Goal: Task Accomplishment & Management: Complete application form

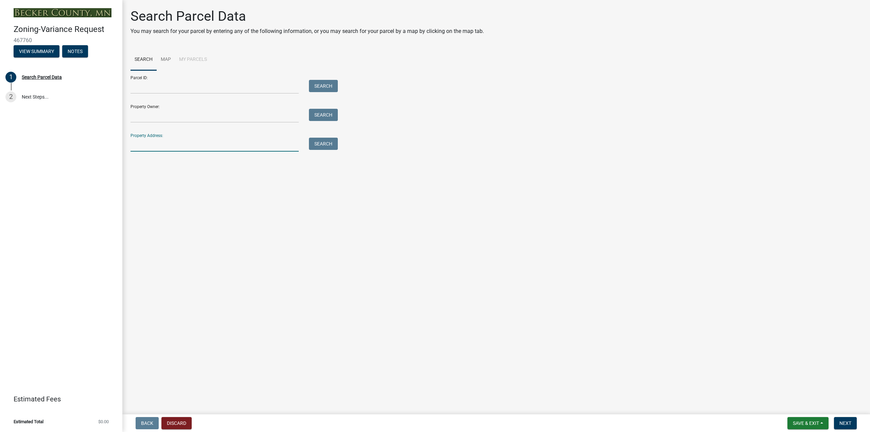
click at [165, 146] on input "Property Address:" at bounding box center [215, 145] width 168 height 14
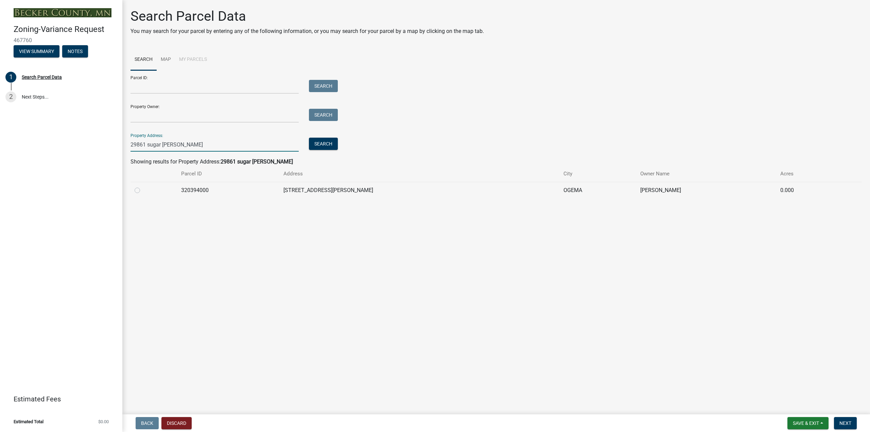
type input "29861 sugar [PERSON_NAME]"
click at [843, 424] on span "Next" at bounding box center [845, 422] width 12 height 5
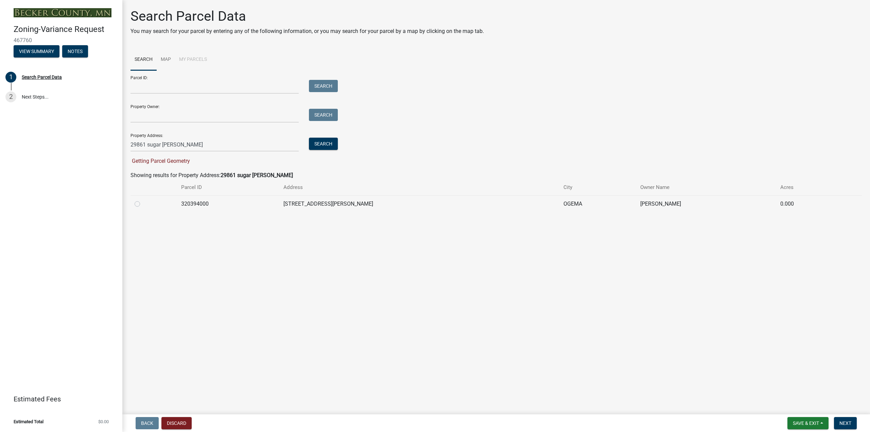
click at [212, 201] on td "320394000" at bounding box center [228, 203] width 102 height 17
click at [195, 205] on td "320394000" at bounding box center [228, 203] width 102 height 17
click at [804, 421] on span "Save & Exit" at bounding box center [806, 422] width 26 height 5
click at [797, 406] on button "Save & Exit" at bounding box center [801, 405] width 54 height 16
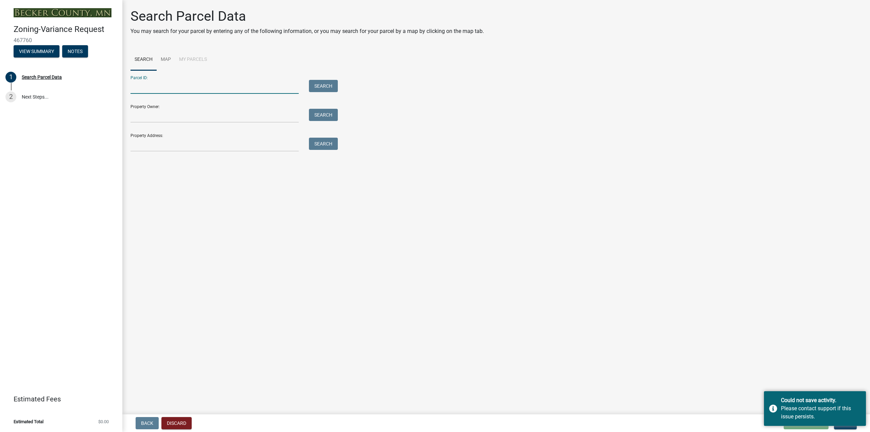
click at [192, 83] on input "Parcel ID:" at bounding box center [215, 87] width 168 height 14
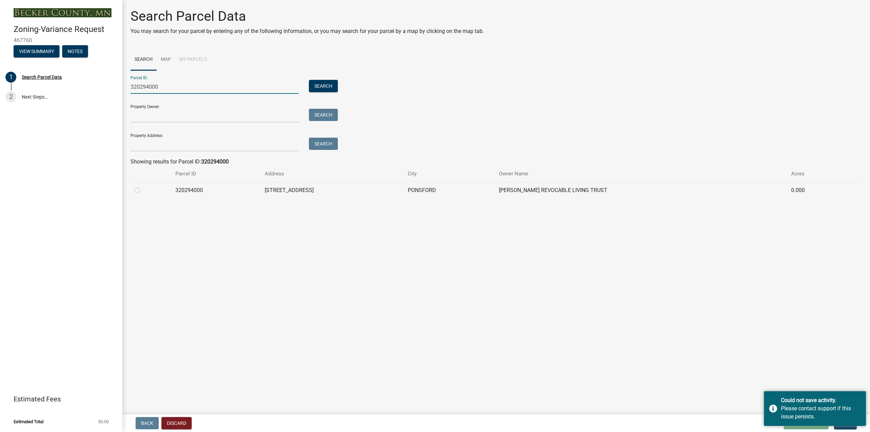
type input "320294000"
drag, startPoint x: 183, startPoint y: 192, endPoint x: 175, endPoint y: 196, distance: 8.4
click at [181, 193] on td "320294000" at bounding box center [215, 190] width 89 height 17
click at [143, 186] on label at bounding box center [143, 186] width 0 height 0
click at [143, 191] on input "radio" at bounding box center [145, 188] width 4 height 4
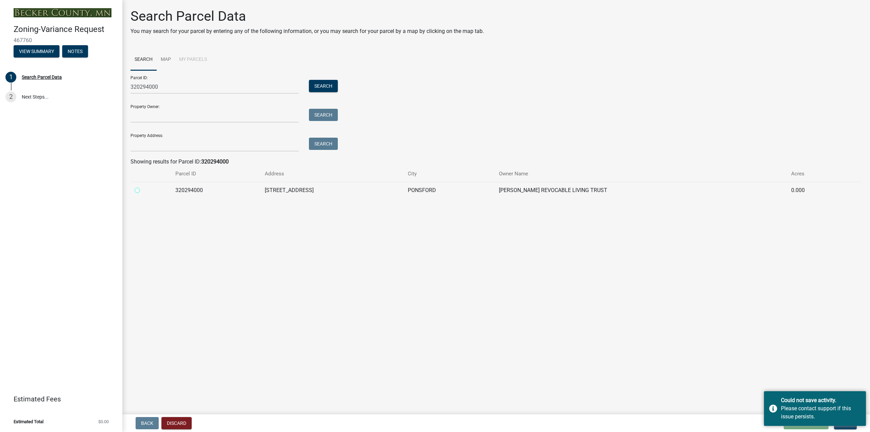
radio input "true"
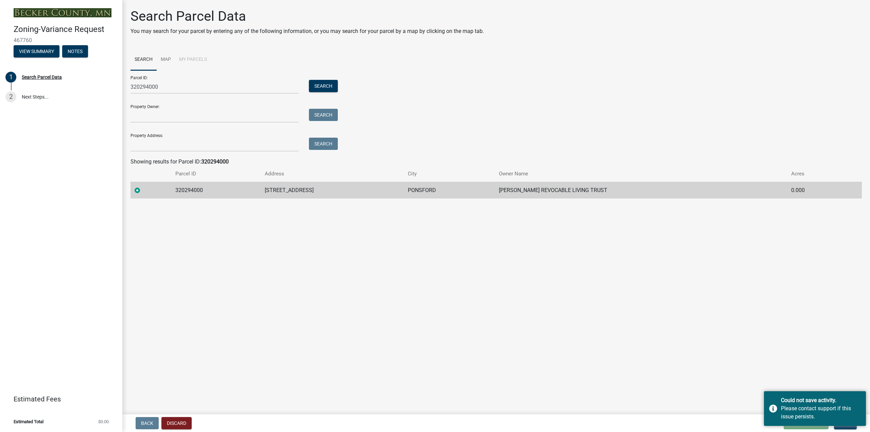
click at [200, 377] on main "Search Parcel Data You may search for your parcel by entering any of the follow…" at bounding box center [496, 206] width 748 height 412
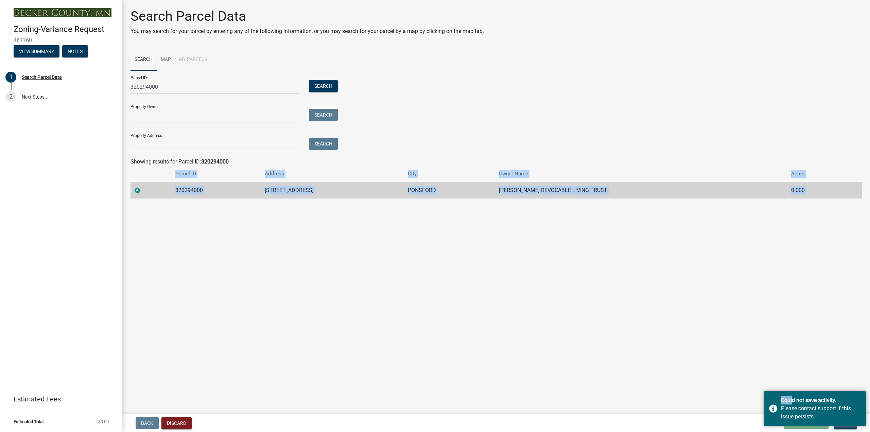
drag, startPoint x: 791, startPoint y: 400, endPoint x: 764, endPoint y: 358, distance: 50.0
click at [760, 351] on body "Internet Explorer does NOT work with GeoPermits. Get a new browser for more sec…" at bounding box center [435, 216] width 870 height 432
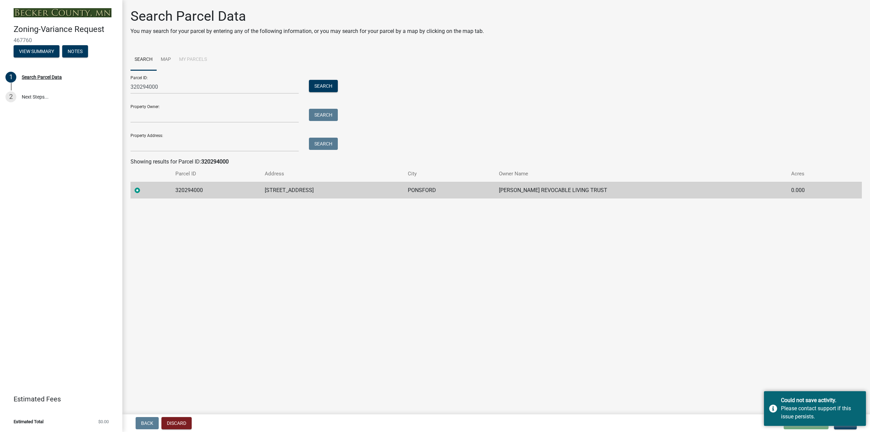
drag, startPoint x: 764, startPoint y: 358, endPoint x: 766, endPoint y: 372, distance: 14.3
click at [764, 358] on main "Search Parcel Data You may search for your parcel by entering any of the follow…" at bounding box center [496, 206] width 748 height 412
drag, startPoint x: 779, startPoint y: 401, endPoint x: 722, endPoint y: 415, distance: 58.9
click at [745, 407] on body "Internet Explorer does NOT work with GeoPermits. Get a new browser for more sec…" at bounding box center [435, 216] width 870 height 432
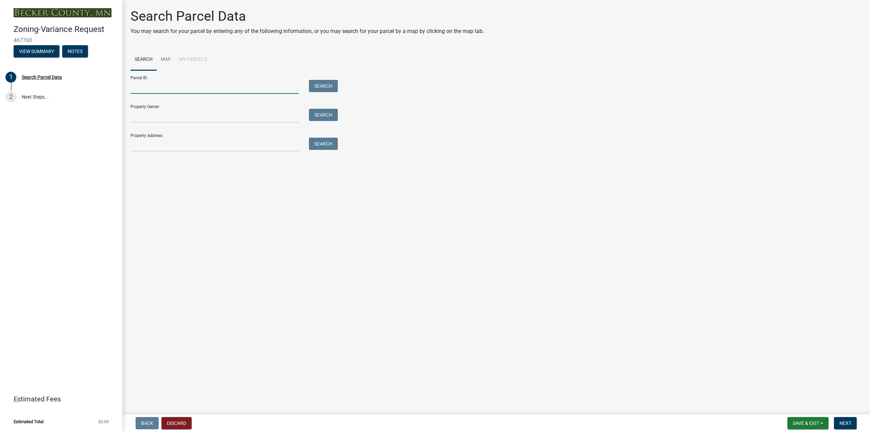
click at [200, 85] on input "Parcel ID:" at bounding box center [215, 87] width 168 height 14
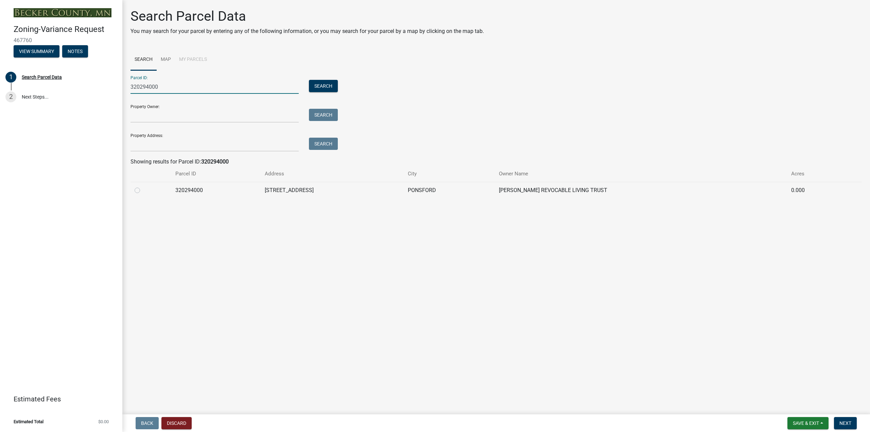
type input "320294000"
click at [134, 192] on td at bounding box center [151, 190] width 41 height 17
click at [143, 186] on label at bounding box center [143, 186] width 0 height 0
click at [143, 191] on input "radio" at bounding box center [145, 188] width 4 height 4
radio input "true"
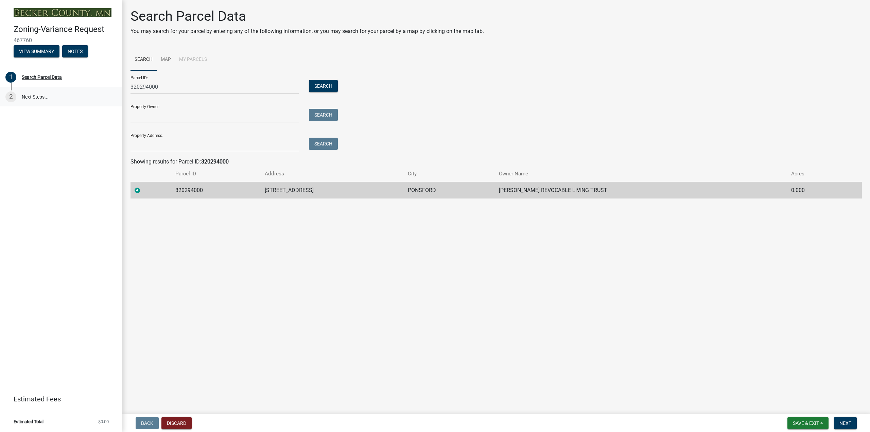
click at [32, 97] on link "2 Next Steps..." at bounding box center [61, 97] width 122 height 20
click at [45, 52] on button "View Summary" at bounding box center [37, 51] width 46 height 12
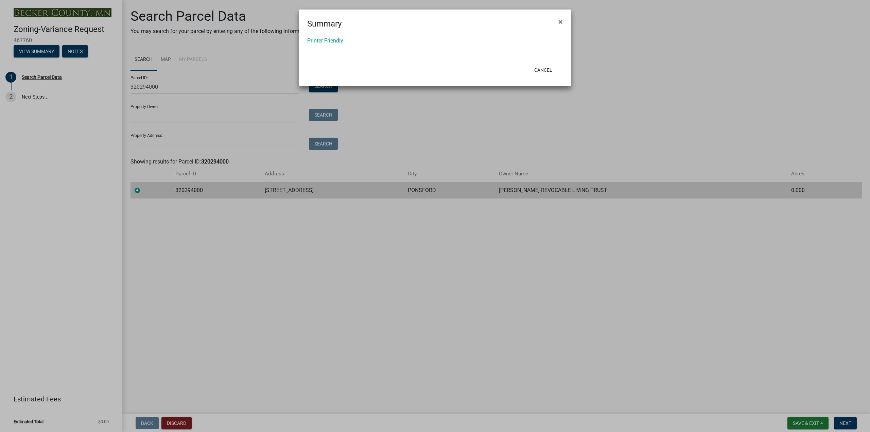
drag, startPoint x: 560, startPoint y: 20, endPoint x: 492, endPoint y: 33, distance: 69.9
click at [553, 20] on button "×" at bounding box center [560, 21] width 15 height 19
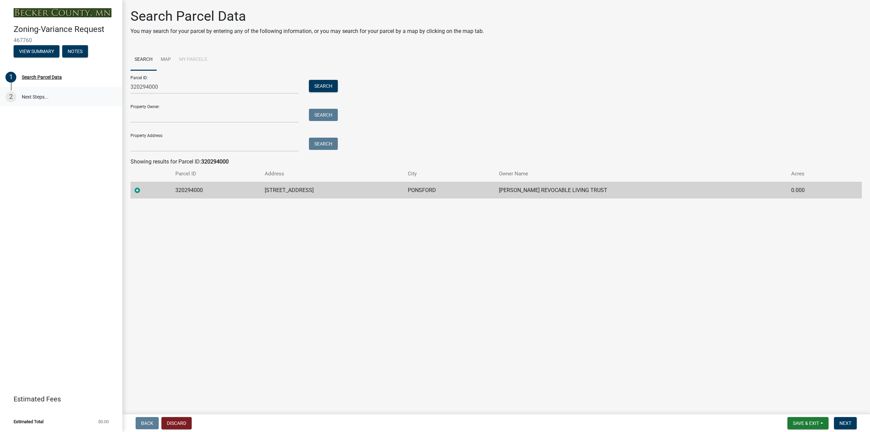
click at [14, 93] on div "2" at bounding box center [10, 96] width 11 height 11
click at [44, 76] on div "Search Parcel Data" at bounding box center [42, 77] width 40 height 5
drag, startPoint x: 75, startPoint y: 52, endPoint x: 31, endPoint y: 70, distance: 47.9
click at [51, 80] on div "Zoning-Variance Request 467760 View Summary Notes 1 Search Parcel Data 2 Next S…" at bounding box center [61, 216] width 122 height 432
click at [40, 45] on div "Zoning-Variance Request 467760 View Summary Notes" at bounding box center [60, 39] width 111 height 40
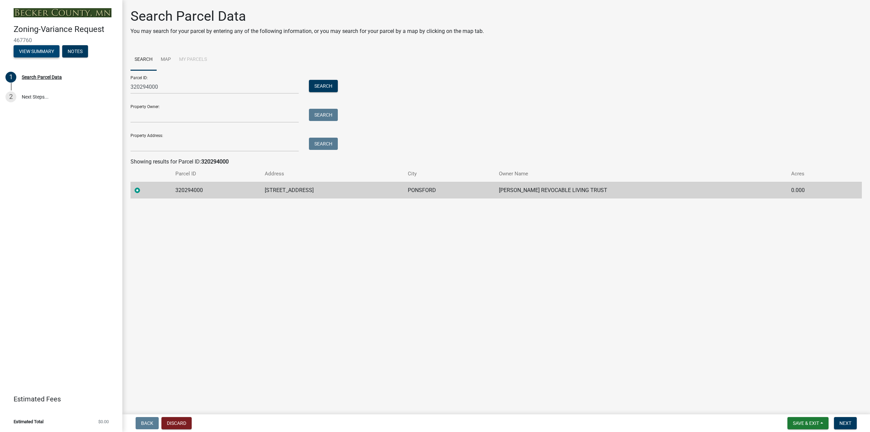
click at [36, 54] on button "View Summary" at bounding box center [37, 51] width 46 height 12
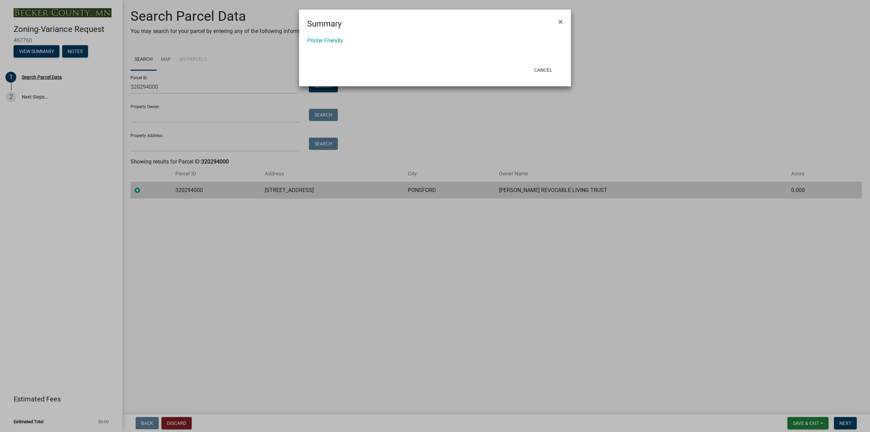
click at [38, 51] on ngb-modal-window "Summary × Printer Friendly Cancel" at bounding box center [435, 216] width 870 height 432
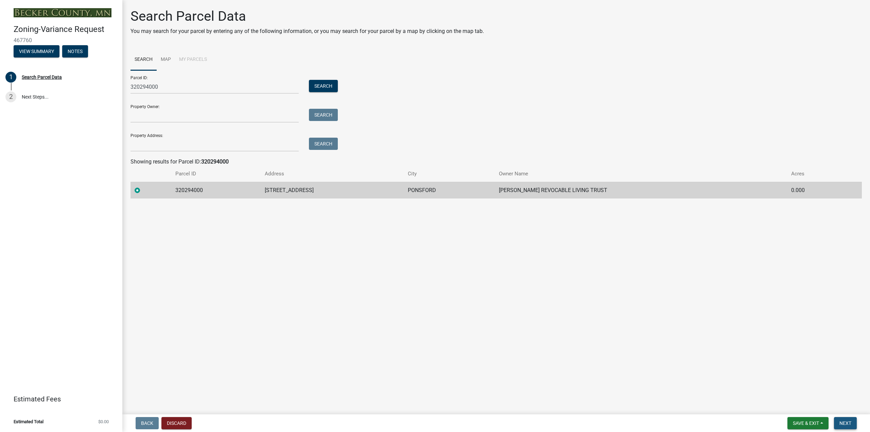
click at [846, 421] on span "Next" at bounding box center [845, 422] width 12 height 5
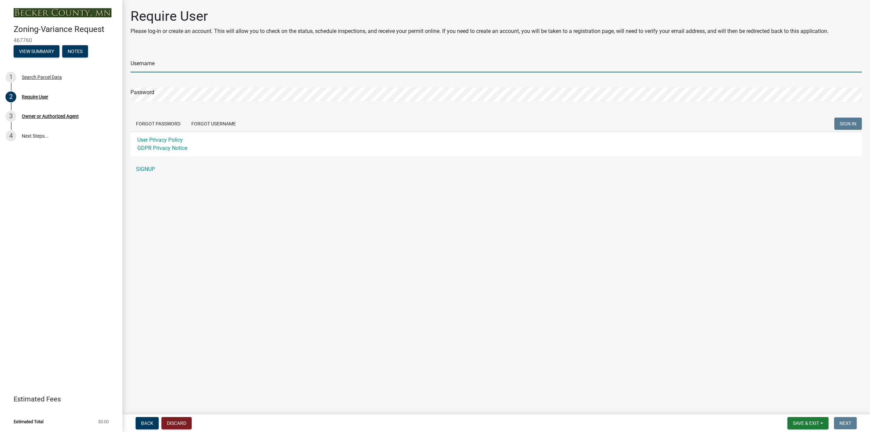
type input "Fiskness"
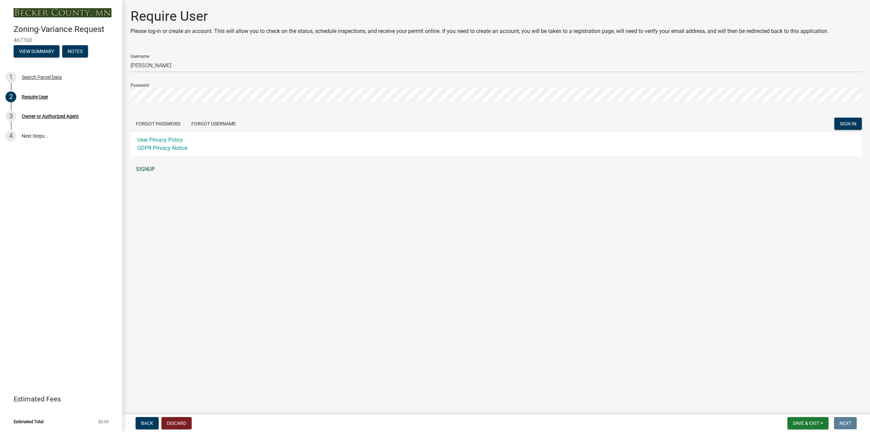
click at [314, 173] on link "SIGNUP" at bounding box center [496, 169] width 731 height 14
click at [108, 95] on div "Zoning-Variance Request 467760 View Summary Notes 1 Search Parcel Data 2 Requir…" at bounding box center [435, 216] width 870 height 432
drag, startPoint x: 394, startPoint y: 198, endPoint x: 405, endPoint y: 197, distance: 11.3
click at [395, 198] on main "Require User Please log-in or create an account. This will allow you to check o…" at bounding box center [496, 206] width 748 height 412
click at [848, 121] on span "SIGN IN" at bounding box center [848, 123] width 17 height 5
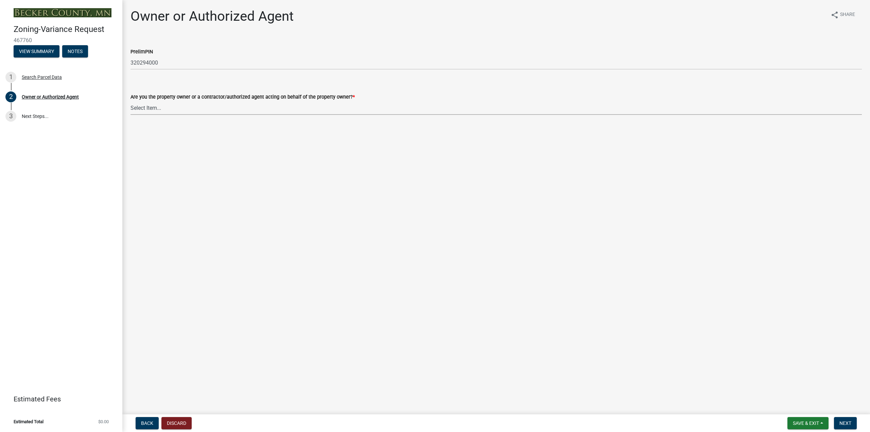
click at [160, 108] on select "Select Item... Property Owner Authorized Agent" at bounding box center [496, 108] width 731 height 14
click at [131, 101] on select "Select Item... Property Owner Authorized Agent" at bounding box center [496, 108] width 731 height 14
select select "21f18b9f-b5aa-471d-9875-f2b967bfb83c"
click at [844, 421] on span "Next" at bounding box center [845, 422] width 12 height 5
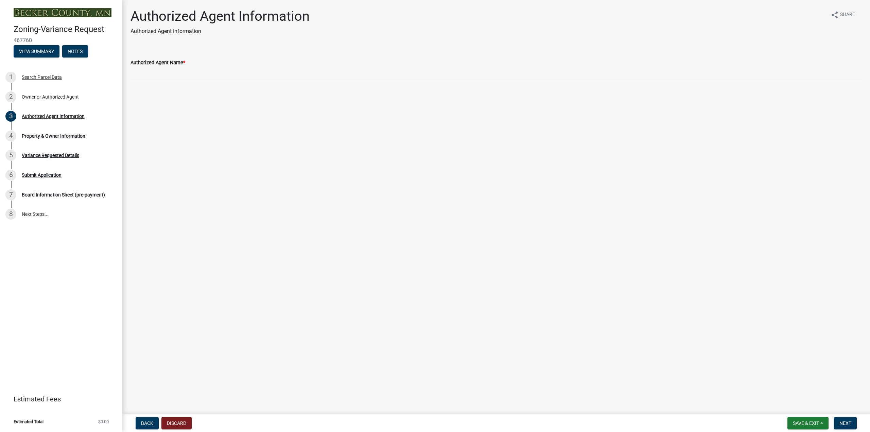
click at [174, 62] on label "Authorized Agent Name *" at bounding box center [158, 62] width 55 height 5
click at [192, 63] on div "Authorized Agent Name *" at bounding box center [496, 62] width 731 height 8
drag, startPoint x: 187, startPoint y: 87, endPoint x: 178, endPoint y: 102, distance: 17.3
click at [186, 88] on div "Authorized Agent Information Authorized Agent Information share Share Authorize…" at bounding box center [496, 50] width 742 height 84
drag, startPoint x: 178, startPoint y: 104, endPoint x: 183, endPoint y: 232, distance: 128.6
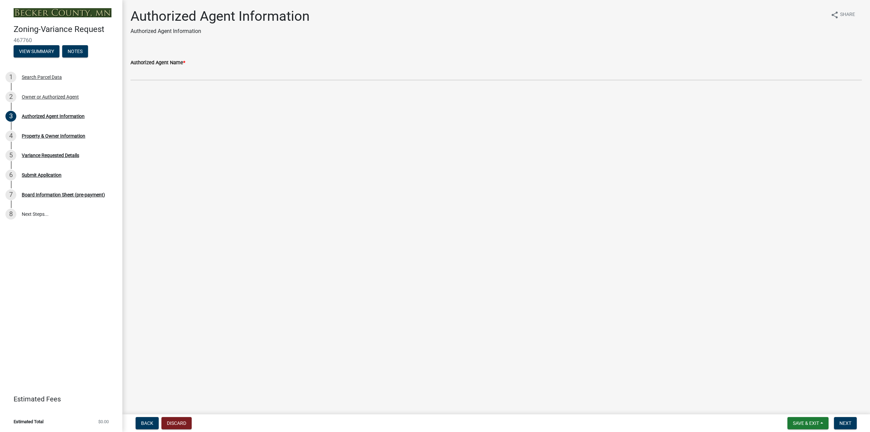
click at [178, 109] on main "Authorized Agent Information Authorized Agent Information share Share Authorize…" at bounding box center [496, 206] width 748 height 412
drag, startPoint x: 200, startPoint y: 60, endPoint x: 197, endPoint y: 63, distance: 3.9
click at [200, 60] on div "Authorized Agent Name *" at bounding box center [496, 62] width 731 height 8
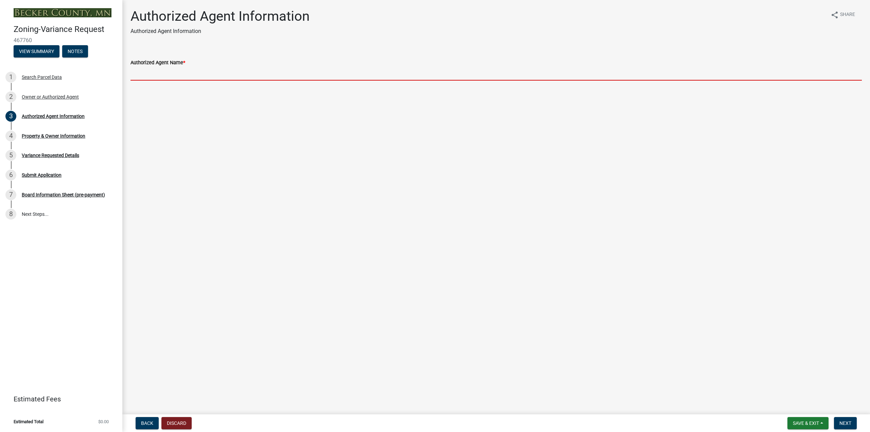
click at [196, 68] on input "Authorized Agent Name *" at bounding box center [496, 74] width 731 height 14
click at [196, 67] on input "Authorized Agent Name *" at bounding box center [496, 74] width 731 height 14
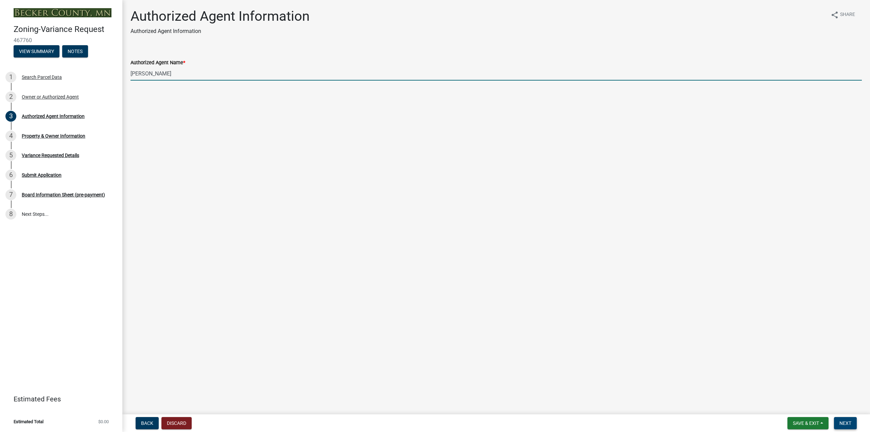
type input "[PERSON_NAME]"
click at [846, 423] on span "Next" at bounding box center [845, 422] width 12 height 5
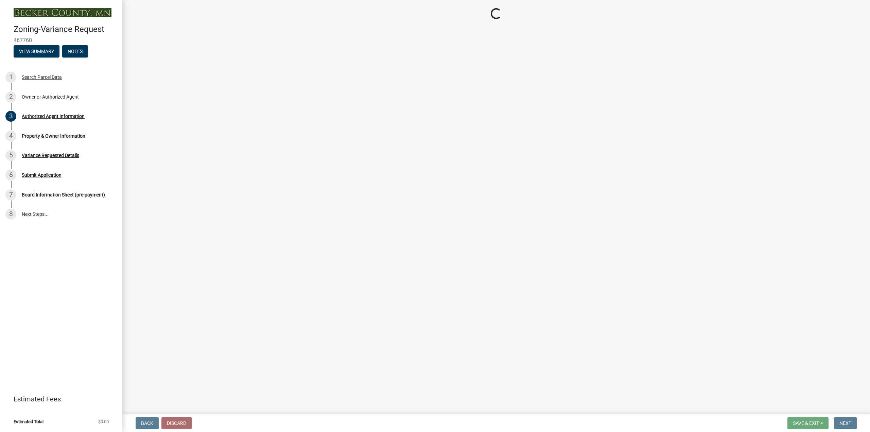
select select "16bcfb6f-8262-49de-9a91-09ed17e70ede"
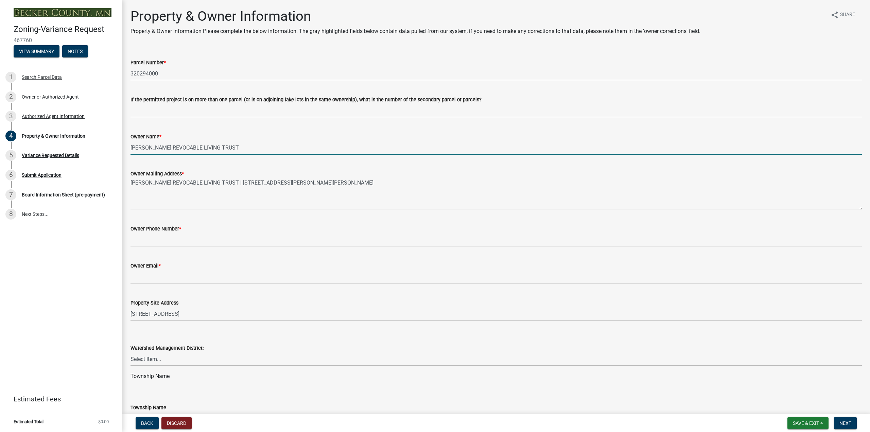
click at [177, 147] on input "[PERSON_NAME] REVOCABLE LIVING TRUST" at bounding box center [496, 148] width 731 height 14
drag, startPoint x: 250, startPoint y: 141, endPoint x: 111, endPoint y: 165, distance: 141.0
click at [111, 165] on div "Zoning-Variance Request 467760 View Summary Notes 1 Search Parcel Data 2 Owner …" at bounding box center [435, 216] width 870 height 432
type input "[PERSON_NAME] and [PERSON_NAME]"
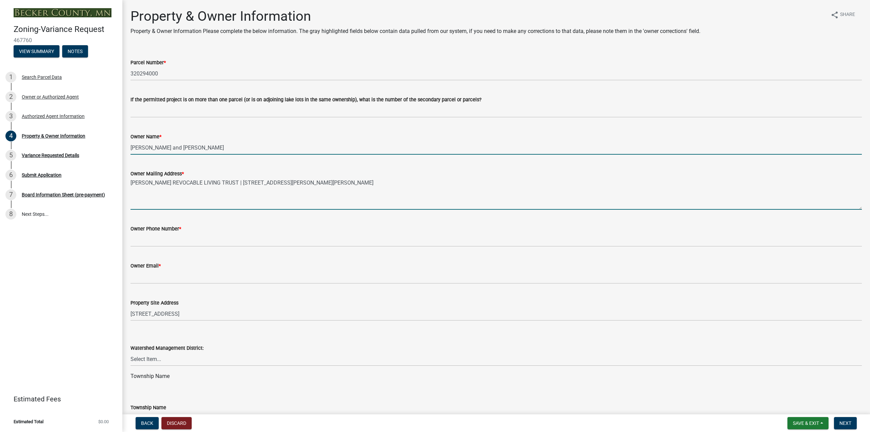
click at [146, 183] on textarea "[PERSON_NAME] REVOCABLE LIVING TRUST | [STREET_ADDRESS][PERSON_NAME][PERSON_NAM…" at bounding box center [496, 194] width 731 height 32
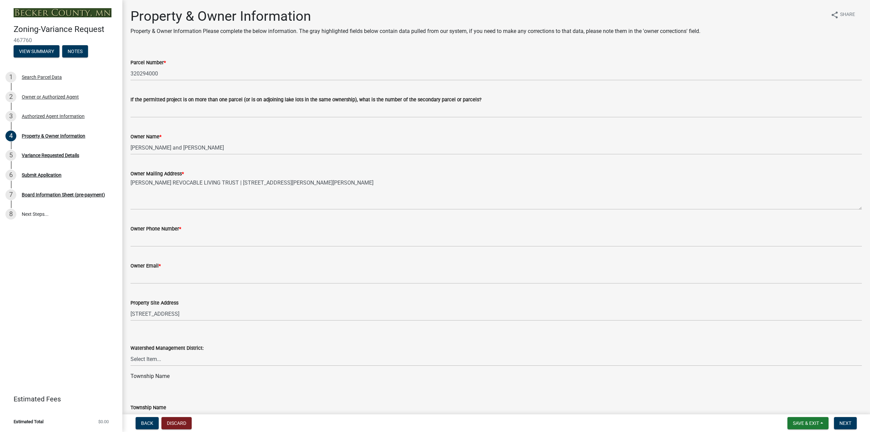
drag, startPoint x: 129, startPoint y: 182, endPoint x: 134, endPoint y: 185, distance: 4.7
click at [144, 182] on div "Owner Mailing Address * [PERSON_NAME] REVOCABLE LIVING TRUST | [STREET_ADDRESS]…" at bounding box center [496, 185] width 742 height 50
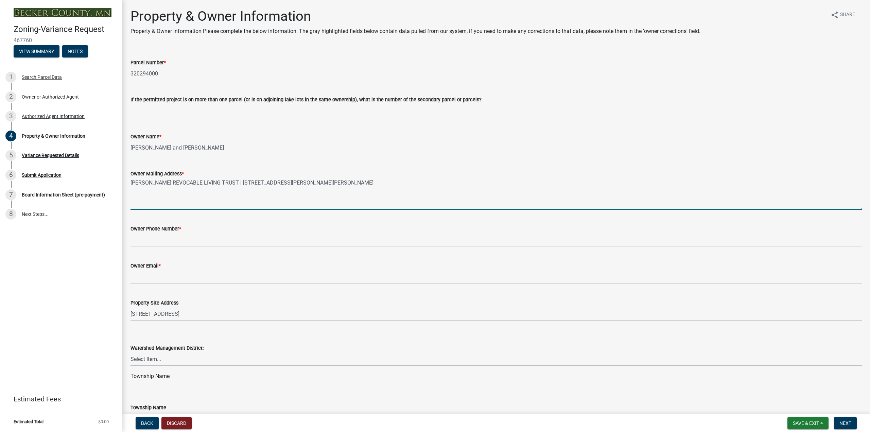
drag, startPoint x: 131, startPoint y: 183, endPoint x: 351, endPoint y: 171, distance: 220.9
click at [350, 179] on textarea "[PERSON_NAME] REVOCABLE LIVING TRUST | [STREET_ADDRESS][PERSON_NAME][PERSON_NAM…" at bounding box center [496, 194] width 731 height 32
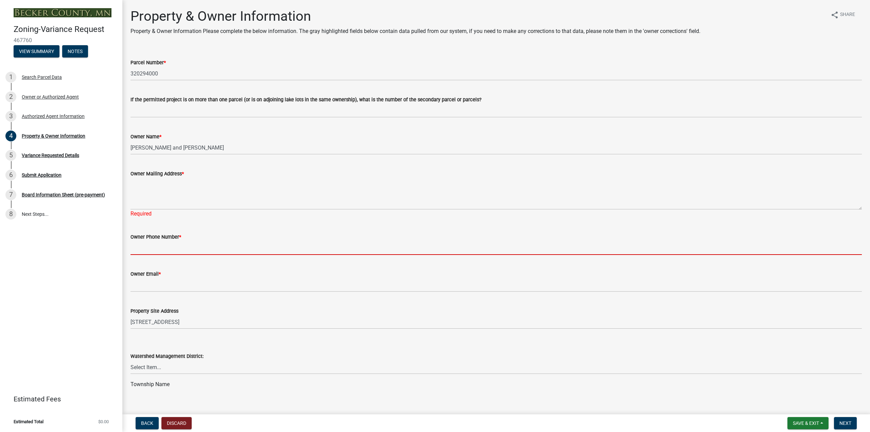
click at [160, 241] on input "Owner Phone Number *" at bounding box center [496, 248] width 731 height 14
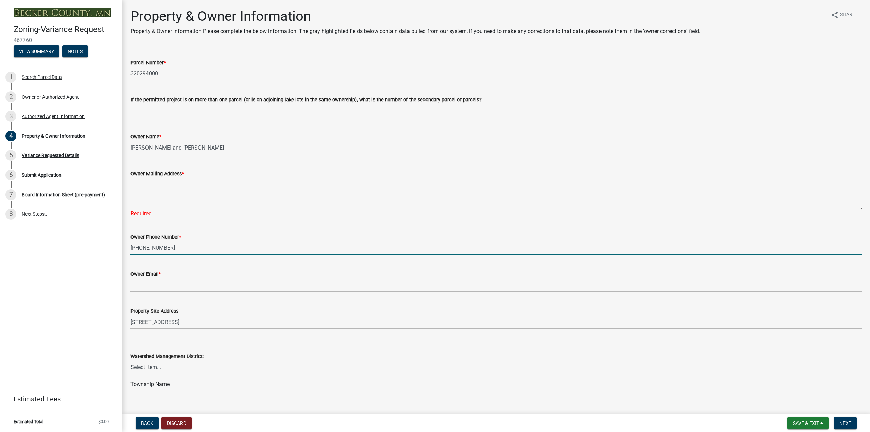
type input "[PHONE_NUMBER]"
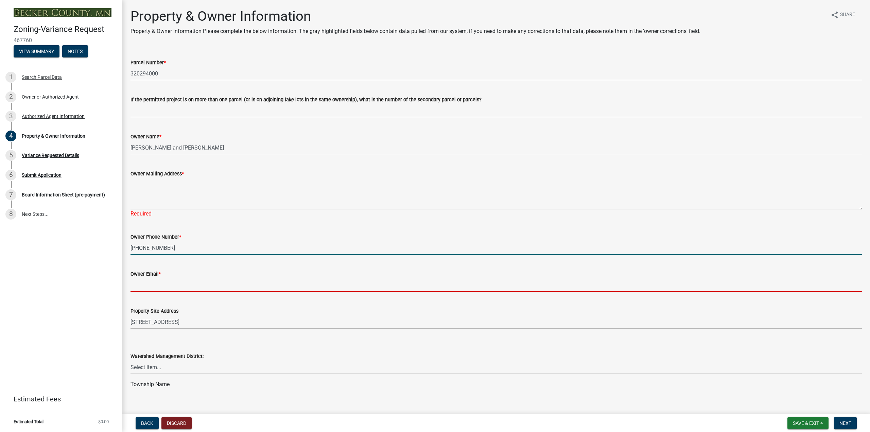
click at [156, 285] on input "Owner Email *" at bounding box center [496, 285] width 731 height 14
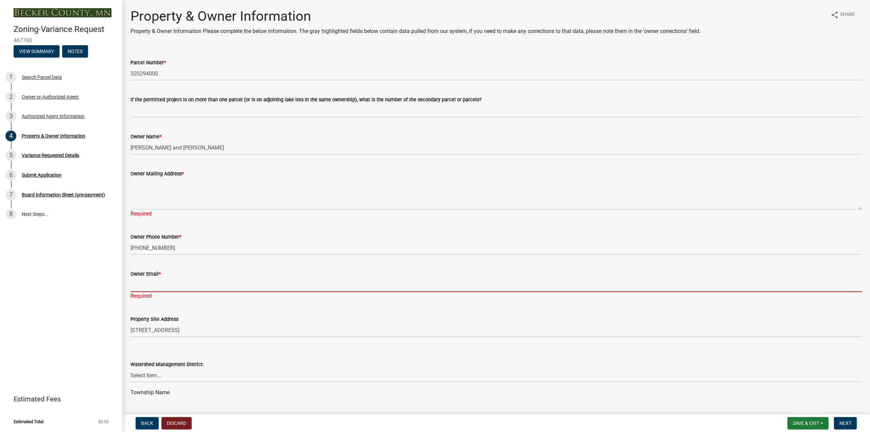
click at [152, 286] on input "Owner Email *" at bounding box center [496, 285] width 731 height 14
paste input "[EMAIL_ADDRESS][DOMAIN_NAME]"
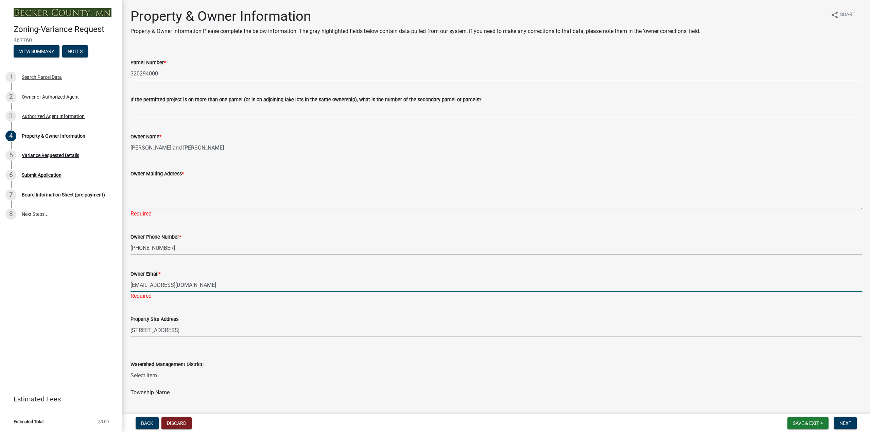
type input "[EMAIL_ADDRESS][DOMAIN_NAME]"
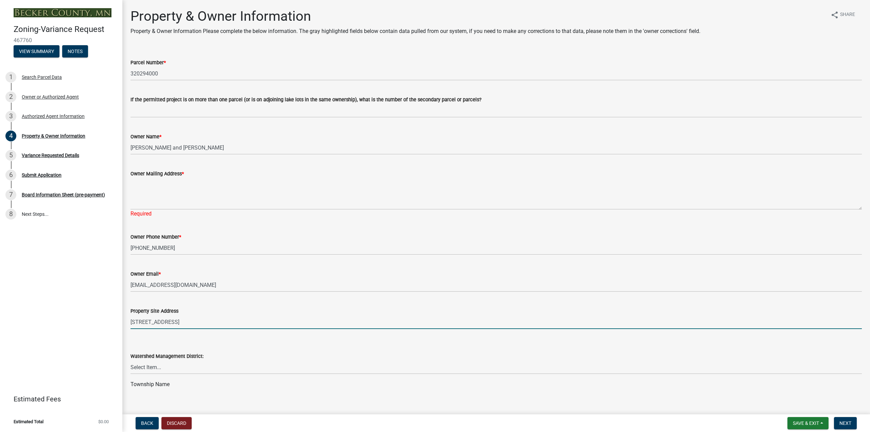
drag, startPoint x: 181, startPoint y: 330, endPoint x: 104, endPoint y: 347, distance: 79.0
click at [104, 347] on div "Zoning-Variance Request 467760 View Summary Notes 1 Search Parcel Data 2 Owner …" at bounding box center [435, 216] width 870 height 432
paste input "[STREET_ADDRESS][PERSON_NAME]"
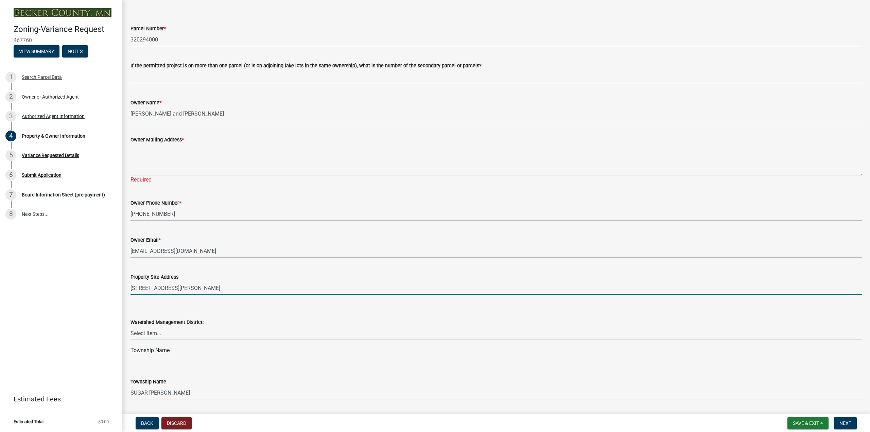
type input "[STREET_ADDRESS][PERSON_NAME]"
click at [191, 334] on select "Select Item... PELICAN RIVER WTRSHD BUFFALO WATERSHED CORMORANT WATERSHED WILD …" at bounding box center [496, 333] width 731 height 14
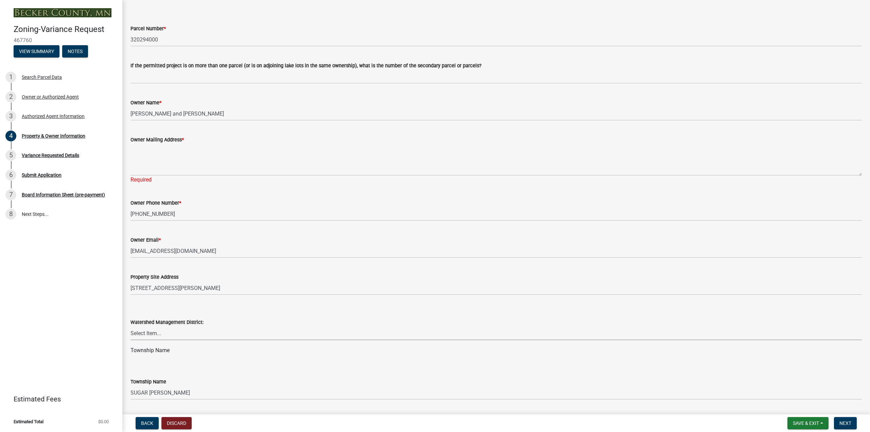
click at [191, 339] on select "Select Item... PELICAN RIVER WTRSHD BUFFALO WATERSHED CORMORANT WATERSHED WILD …" at bounding box center [496, 333] width 731 height 14
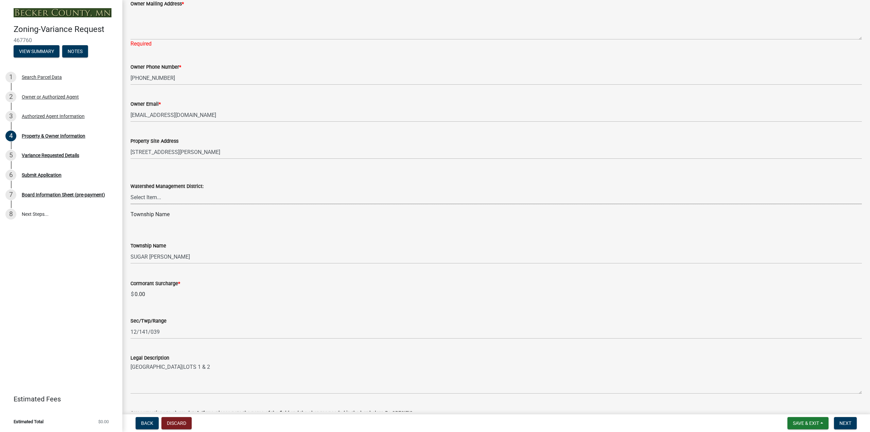
scroll to position [204, 0]
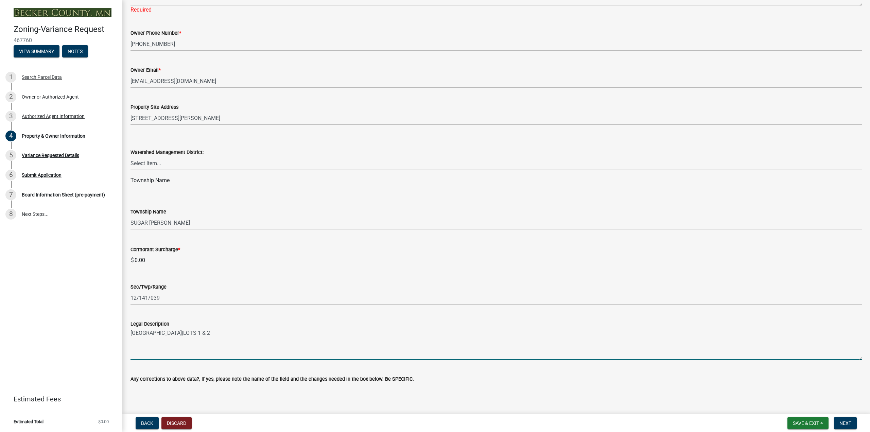
drag, startPoint x: 192, startPoint y: 334, endPoint x: 206, endPoint y: 332, distance: 14.8
click at [192, 335] on textarea "[GEOGRAPHIC_DATA]|LOTS 1 & 2" at bounding box center [496, 344] width 731 height 32
drag, startPoint x: 221, startPoint y: 329, endPoint x: 100, endPoint y: 333, distance: 121.1
click at [106, 331] on div "Zoning-Variance Request 467760 View Summary Notes 1 Search Parcel Data 2 Owner …" at bounding box center [435, 216] width 870 height 432
paste textarea ": Lot 22 & part of lot 23, [GEOGRAPHIC_DATA][PERSON_NAME], Second Addition, [GE…"
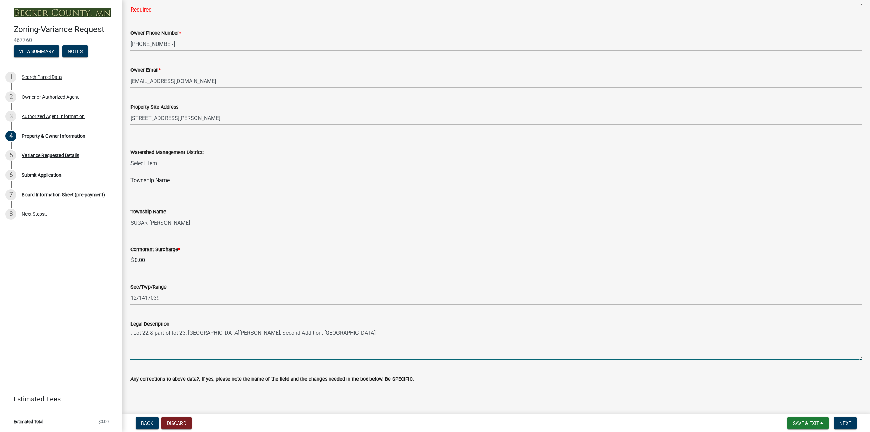
drag, startPoint x: 133, startPoint y: 333, endPoint x: 118, endPoint y: 336, distance: 15.3
click at [119, 336] on div "Zoning-Variance Request 467760 View Summary Notes 1 Search Parcel Data 2 Owner …" at bounding box center [435, 216] width 870 height 432
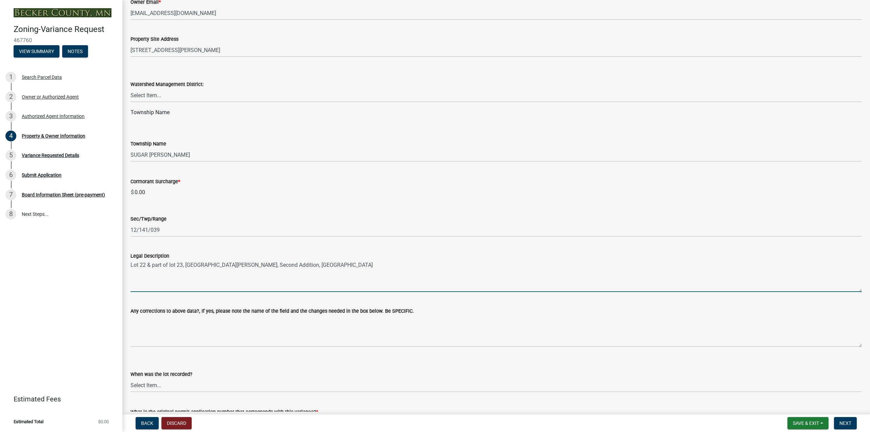
scroll to position [322, 0]
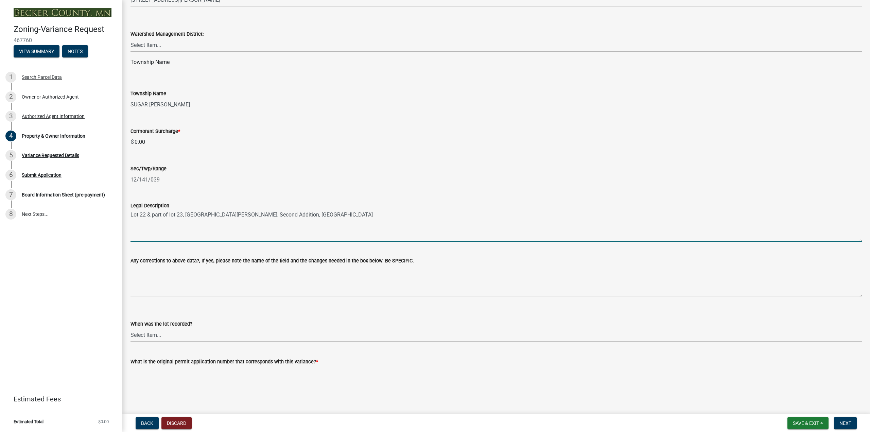
type textarea "Lot 22 & part of lot 23, [GEOGRAPHIC_DATA][PERSON_NAME], Second Addition, [GEOG…"
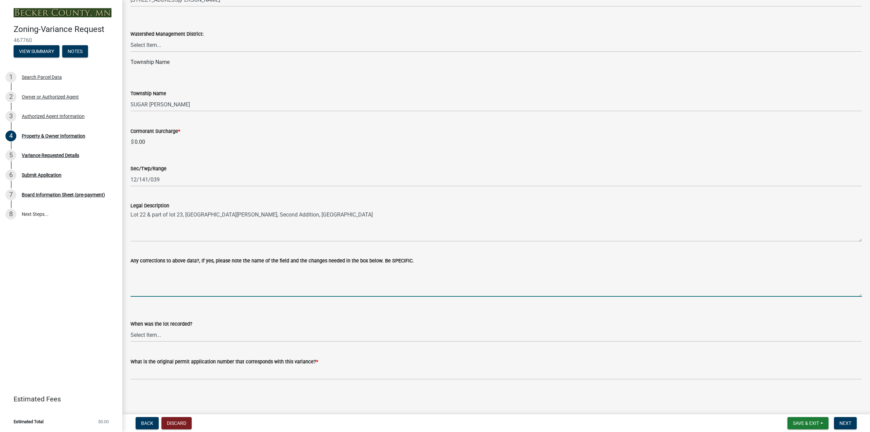
click at [205, 282] on textarea "Any corrections to above data?, If yes, please note the name of the field and t…" at bounding box center [496, 281] width 731 height 32
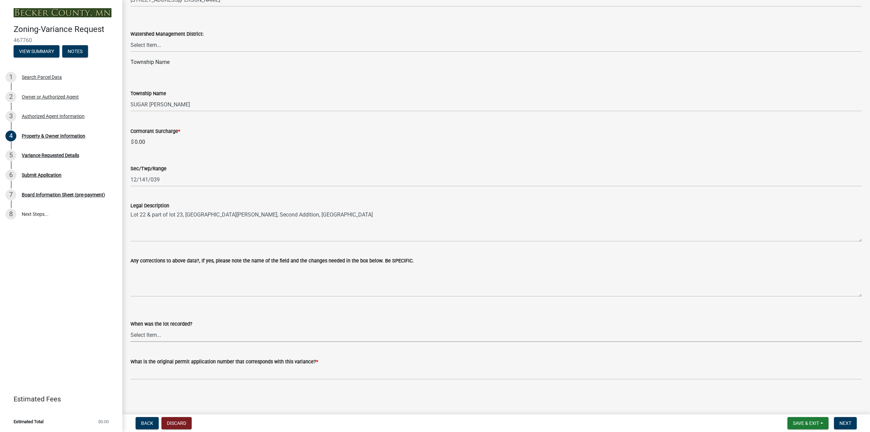
click at [169, 330] on select "Select Item... Prior to 1971 Between 1971 and 1992 After 1992 This will be a ne…" at bounding box center [496, 335] width 731 height 14
click at [169, 336] on select "Select Item... Prior to 1971 Between 1971 and 1992 After 1992 This will be a ne…" at bounding box center [496, 335] width 731 height 14
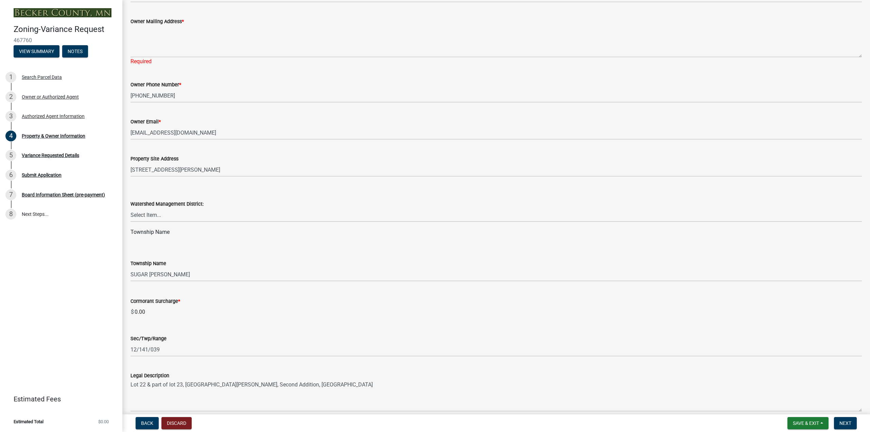
scroll to position [84, 0]
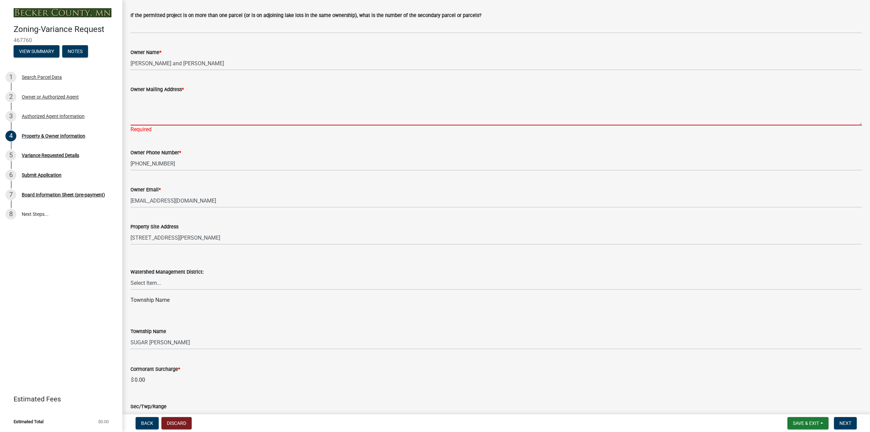
click at [138, 119] on textarea "Owner Mailing Address *" at bounding box center [496, 109] width 731 height 32
drag, startPoint x: 230, startPoint y: 97, endPoint x: 125, endPoint y: 87, distance: 105.8
click at [125, 87] on div "Property & Owner Information Property & Owner Information Please complete the b…" at bounding box center [496, 276] width 748 height 705
type textarea "[STREET_ADDRESS]"
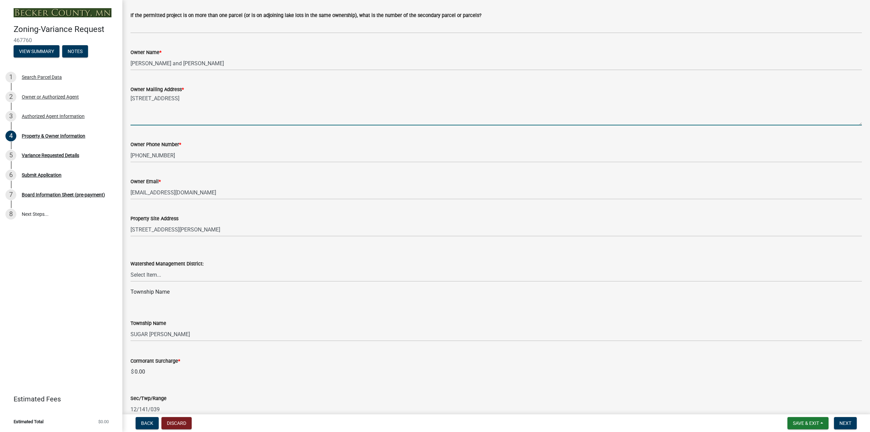
click at [273, 257] on form "Watershed Management District: Select Item... PELICAN RIVER WTRSHD BUFFALO WATE…" at bounding box center [496, 267] width 731 height 30
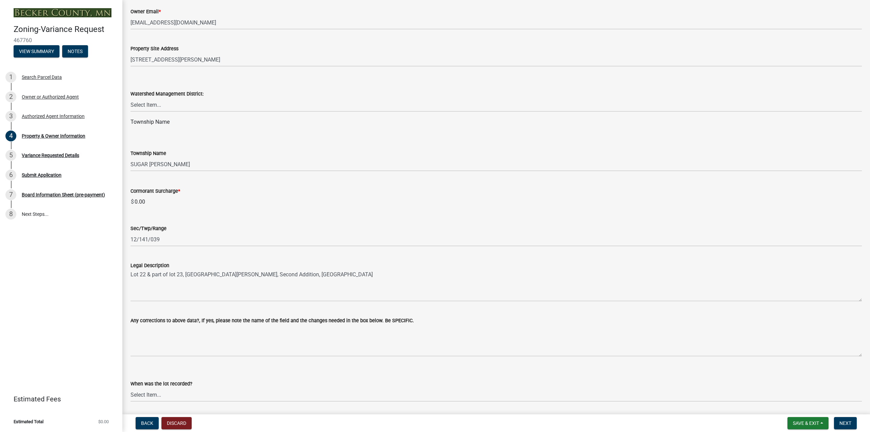
scroll to position [314, 0]
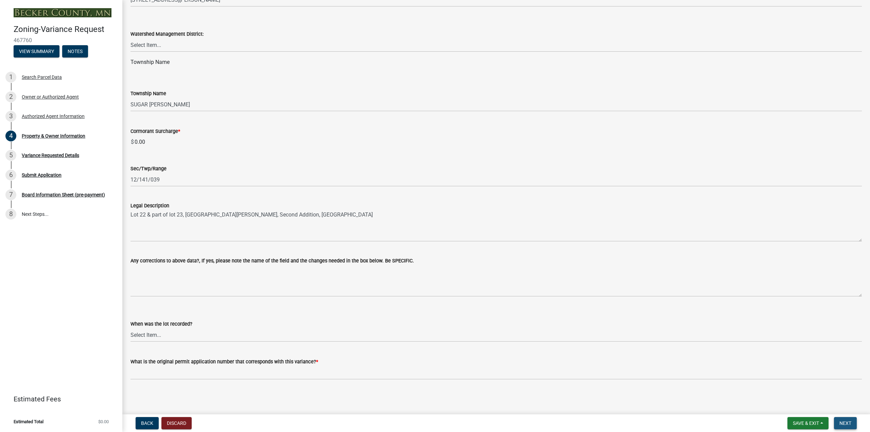
click at [848, 422] on span "Next" at bounding box center [845, 422] width 12 height 5
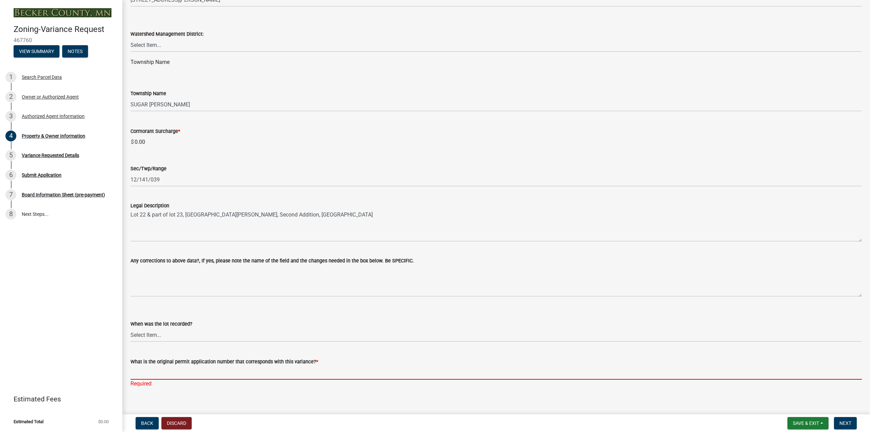
click at [152, 373] on input "What is the original permit application number that corresponds with this varia…" at bounding box center [496, 373] width 731 height 14
type input "unknown"
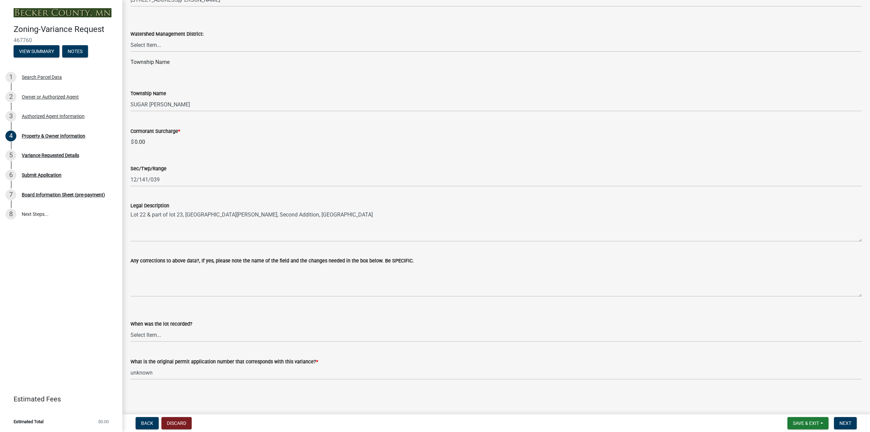
click at [316, 362] on span "*" at bounding box center [317, 362] width 2 height 6
click at [314, 366] on input "unknown" at bounding box center [496, 373] width 731 height 14
click at [316, 362] on span "*" at bounding box center [317, 362] width 2 height 6
click at [314, 366] on input "unknown" at bounding box center [496, 373] width 731 height 14
click at [844, 424] on span "Next" at bounding box center [845, 422] width 12 height 5
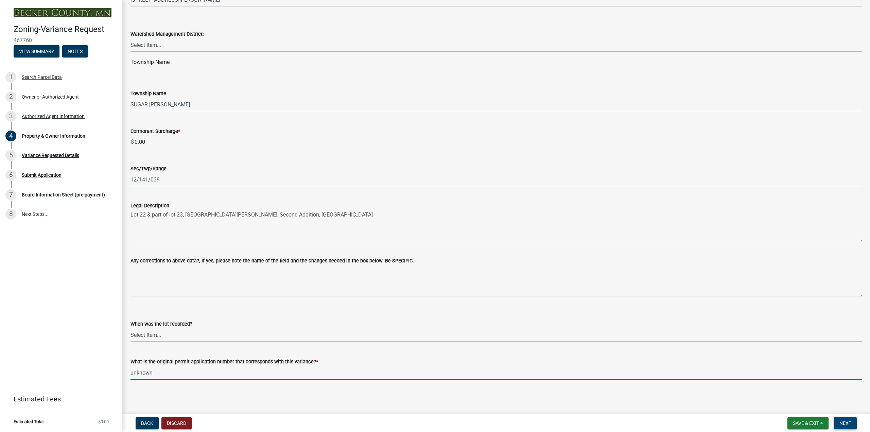
scroll to position [0, 0]
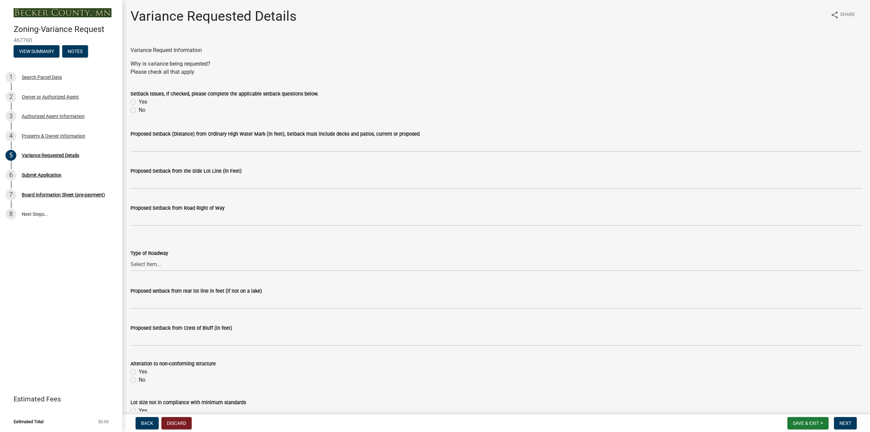
click at [139, 102] on label "Yes" at bounding box center [143, 102] width 8 height 8
click at [139, 102] on input "Yes" at bounding box center [141, 100] width 4 height 4
radio input "true"
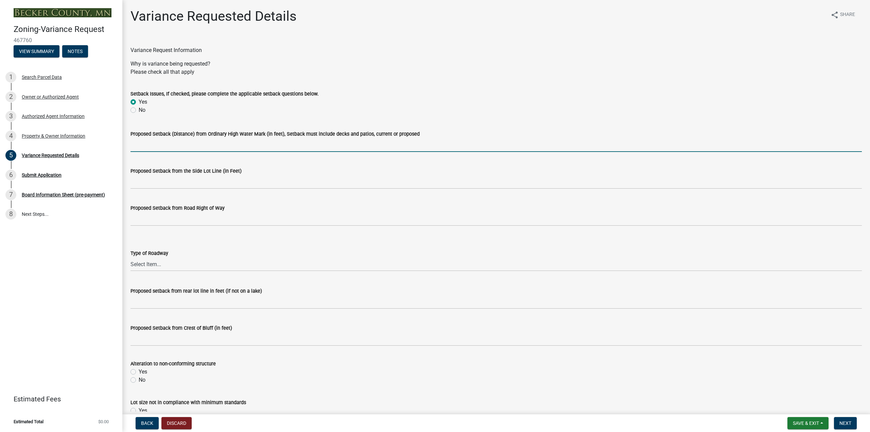
click at [167, 144] on input "Proposed Setback (Distance) from Ordinary High Water Mark (in feet), Setback mu…" at bounding box center [496, 145] width 731 height 14
type input "50'"
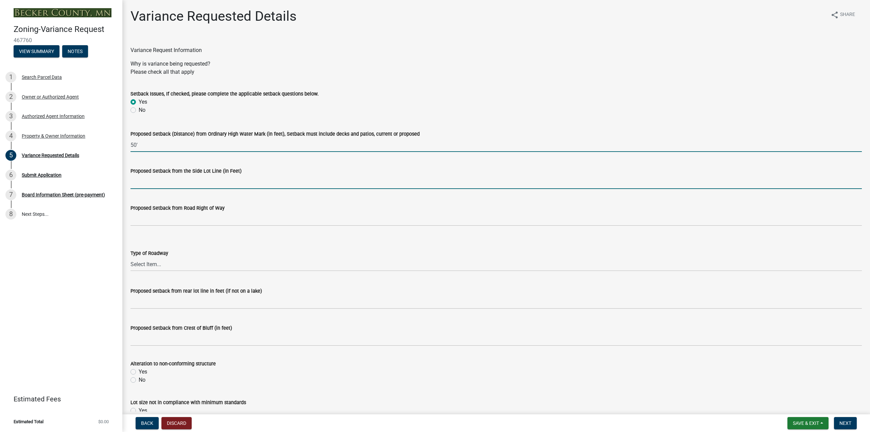
click at [157, 184] on input "Proposed Setback from the Side Lot Line (in Feet)" at bounding box center [496, 182] width 731 height 14
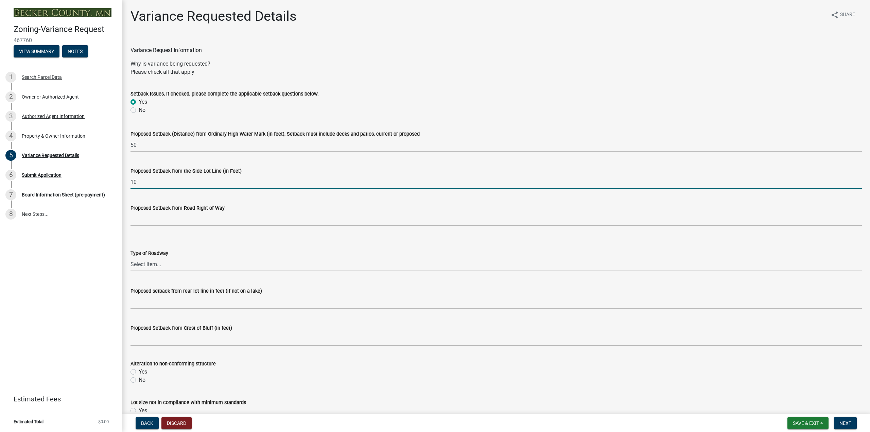
type input "10'"
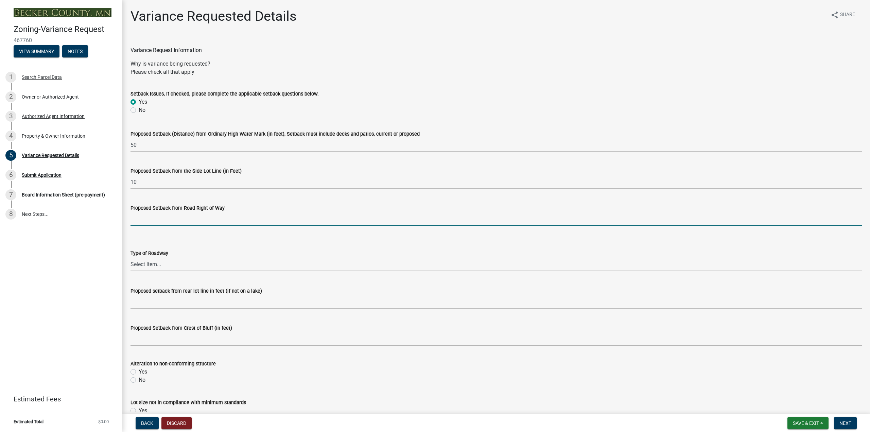
click at [148, 223] on input "Proposed Setback from Road Right of Way" at bounding box center [496, 219] width 731 height 14
type input "20'"
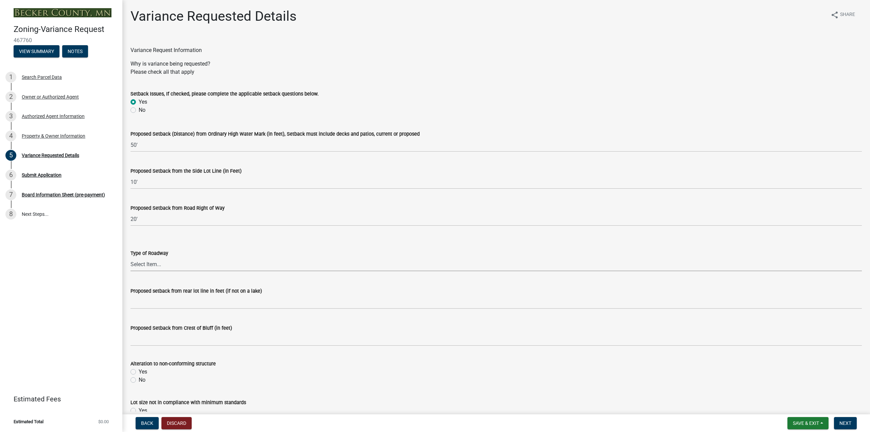
click at [171, 261] on select "Select Item... [GEOGRAPHIC_DATA]" at bounding box center [496, 264] width 731 height 14
click at [131, 257] on select "Select Item... [GEOGRAPHIC_DATA]" at bounding box center [496, 264] width 731 height 14
select select "edc6b78d-c029-41a6-a436-e6f76b5f0855"
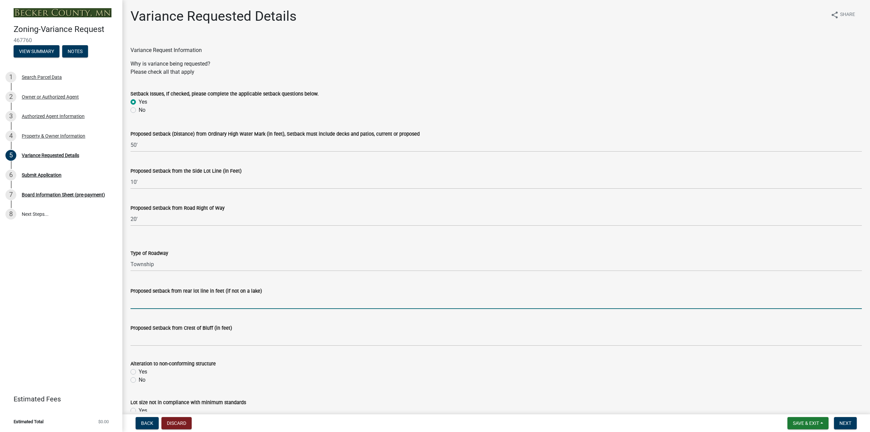
click at [159, 304] on input "Proposed setback from rear lot line in feet (if not on a lake)" at bounding box center [496, 302] width 731 height 14
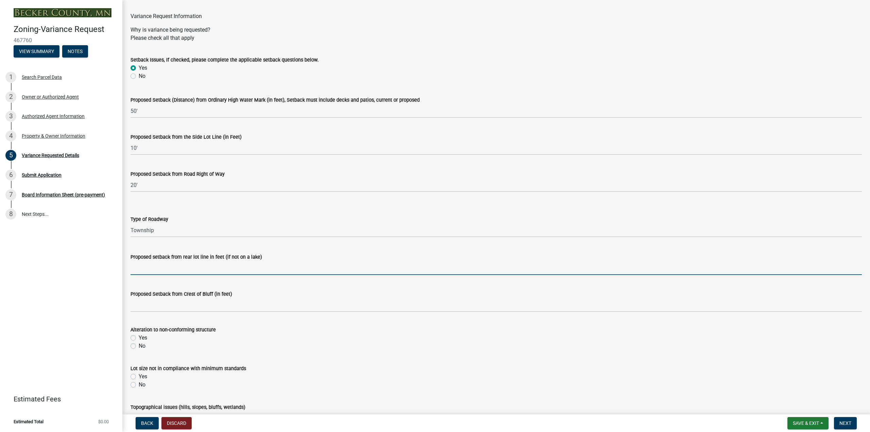
click at [139, 338] on label "Yes" at bounding box center [143, 338] width 8 height 8
click at [139, 338] on input "Yes" at bounding box center [141, 336] width 4 height 4
radio input "true"
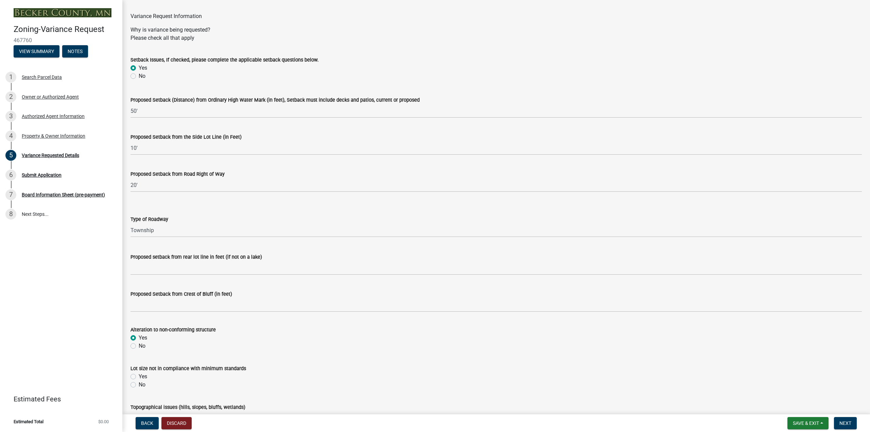
scroll to position [102, 0]
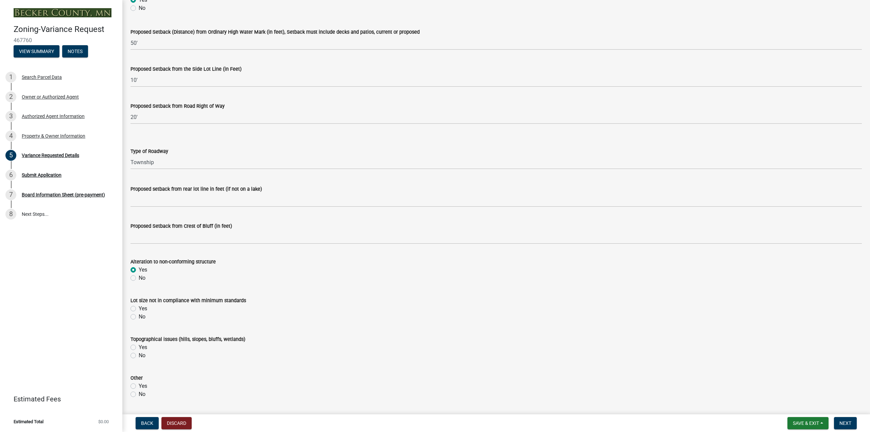
click at [139, 309] on label "Yes" at bounding box center [143, 309] width 8 height 8
click at [139, 309] on input "Yes" at bounding box center [141, 307] width 4 height 4
radio input "true"
click at [139, 354] on label "No" at bounding box center [142, 355] width 7 height 8
click at [139, 354] on input "No" at bounding box center [141, 353] width 4 height 4
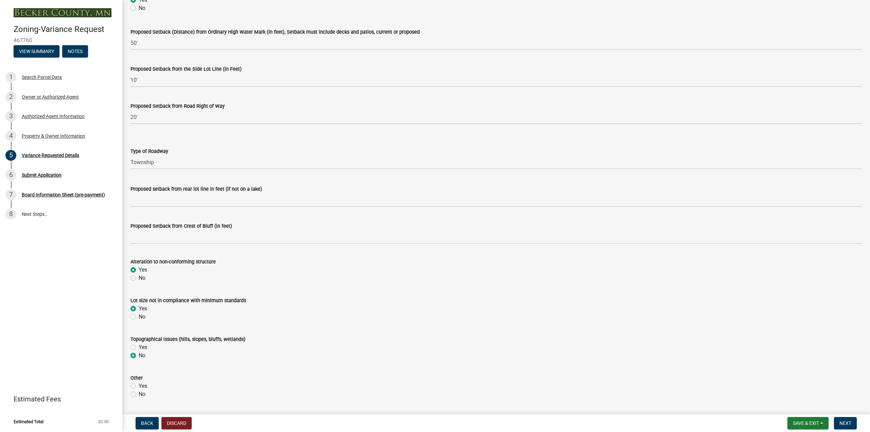
radio input "true"
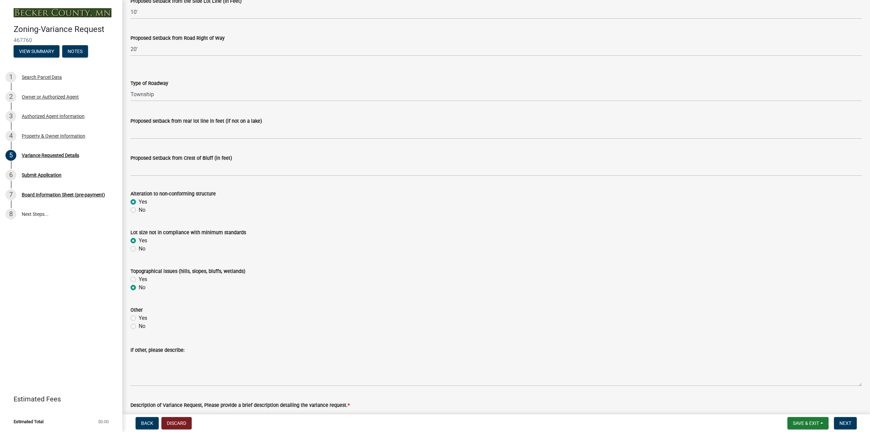
click at [139, 326] on label "No" at bounding box center [142, 326] width 7 height 8
click at [139, 326] on input "No" at bounding box center [141, 324] width 4 height 4
radio input "true"
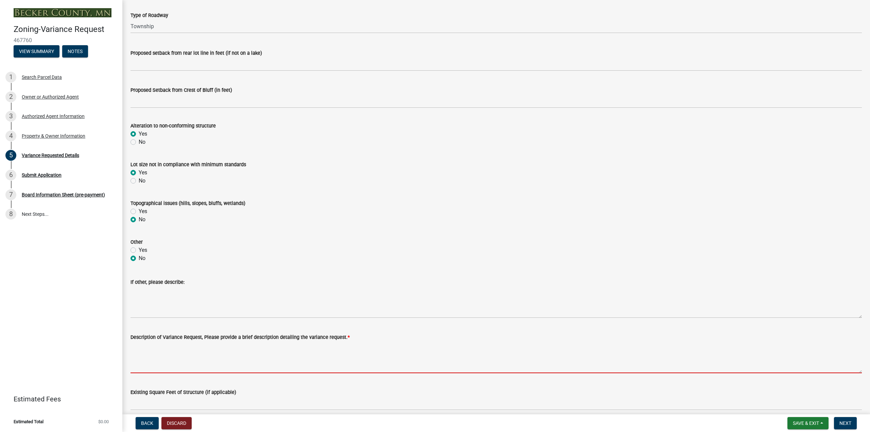
click at [174, 372] on textarea "Description of Variance Request, Please provide a brief description detailing t…" at bounding box center [496, 357] width 731 height 32
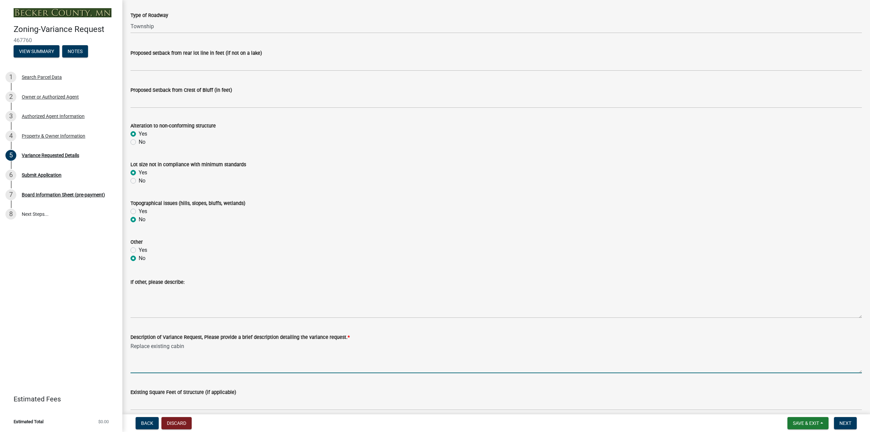
type textarea "Replace existing cabin"
